Goal: Obtain resource: Obtain resource

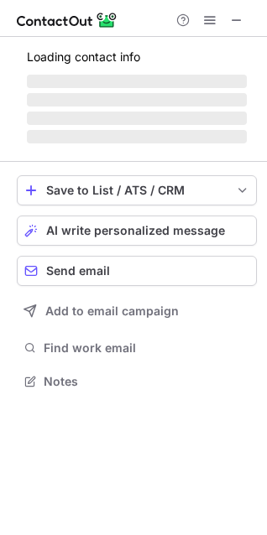
scroll to position [365, 267]
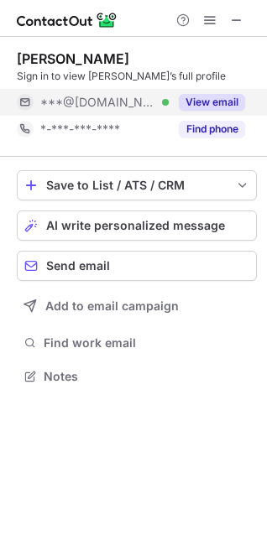
click at [203, 101] on button "View email" at bounding box center [212, 102] width 66 height 17
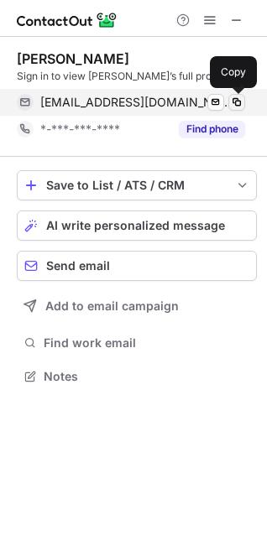
click at [240, 104] on span at bounding box center [236, 102] width 13 height 13
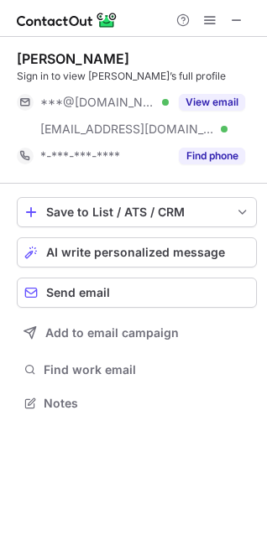
scroll to position [391, 267]
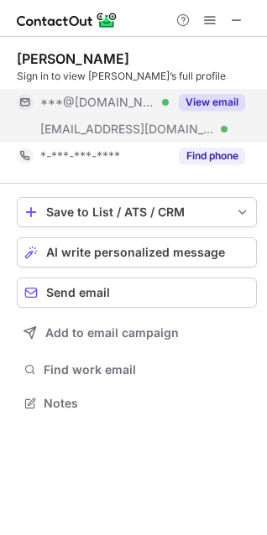
click at [205, 105] on button "View email" at bounding box center [212, 102] width 66 height 17
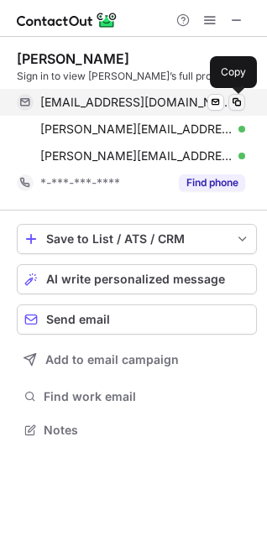
click at [238, 106] on span at bounding box center [236, 102] width 13 height 13
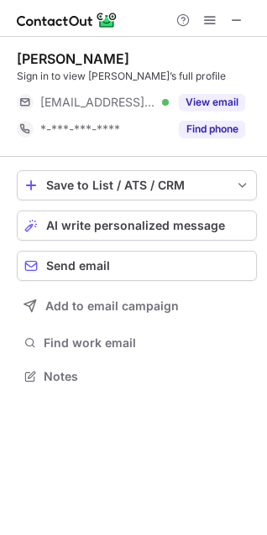
scroll to position [365, 267]
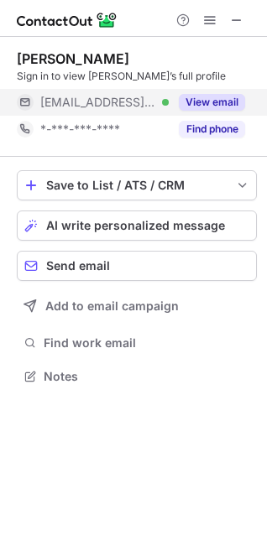
click at [190, 100] on button "View email" at bounding box center [212, 102] width 66 height 17
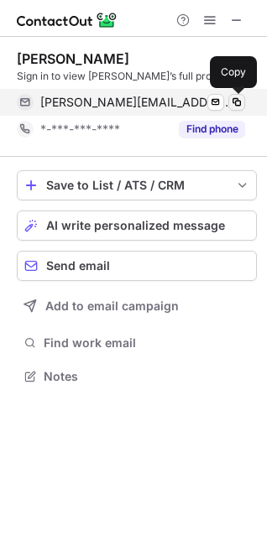
click at [230, 104] on span at bounding box center [236, 102] width 13 height 13
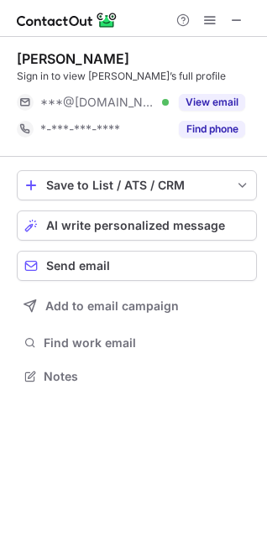
scroll to position [365, 267]
